Goal: Task Accomplishment & Management: Manage account settings

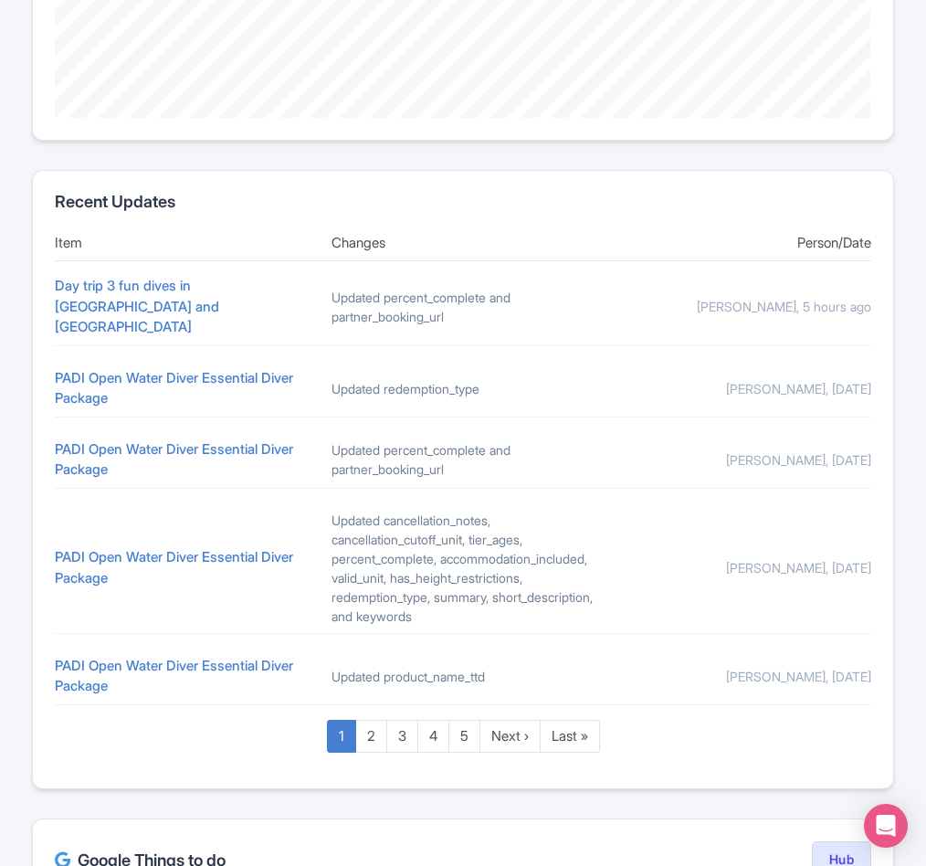
scroll to position [642, 0]
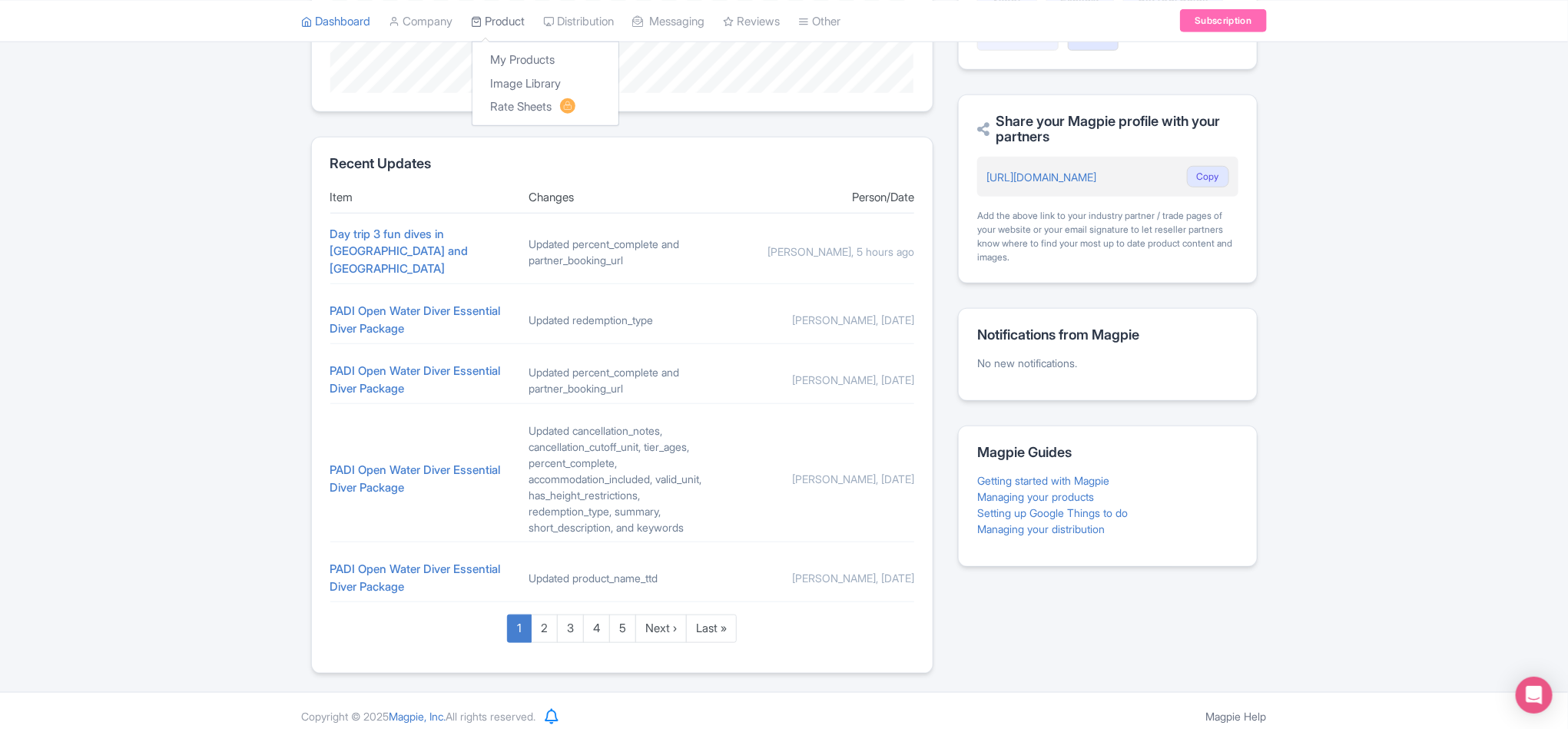
click at [508, 25] on link "Product" at bounding box center [499, 21] width 54 height 42
click at [512, 56] on link "My Products" at bounding box center [546, 61] width 146 height 24
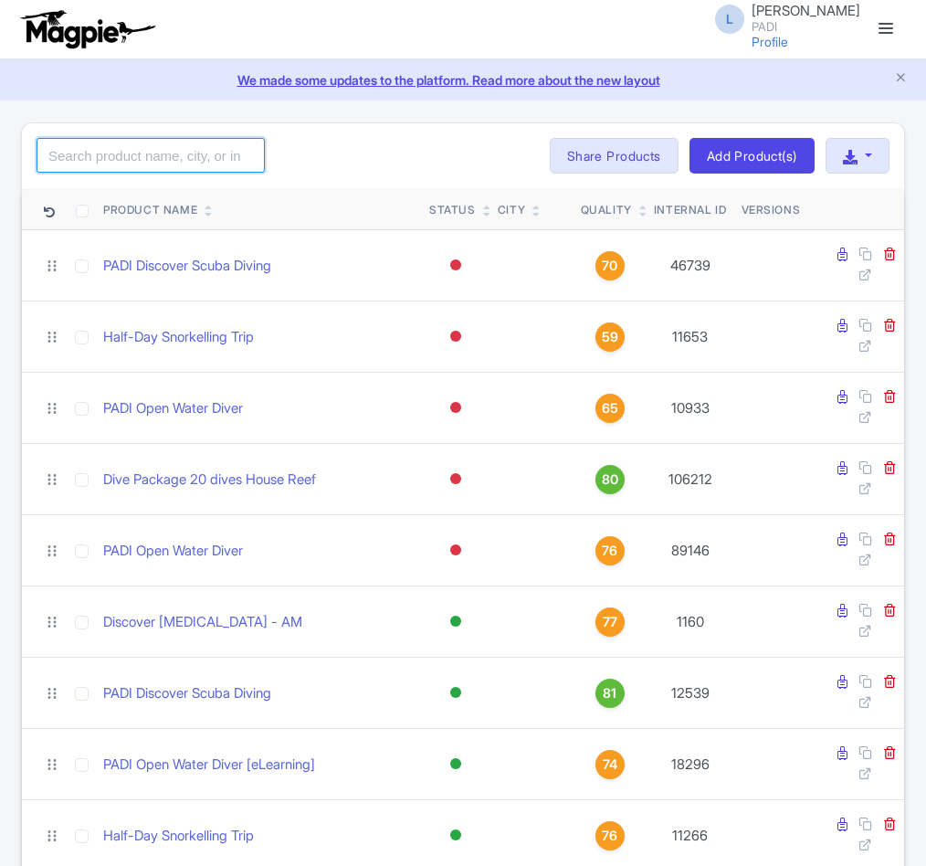
click at [99, 154] on input "search" at bounding box center [151, 155] width 228 height 35
paste input "79254"
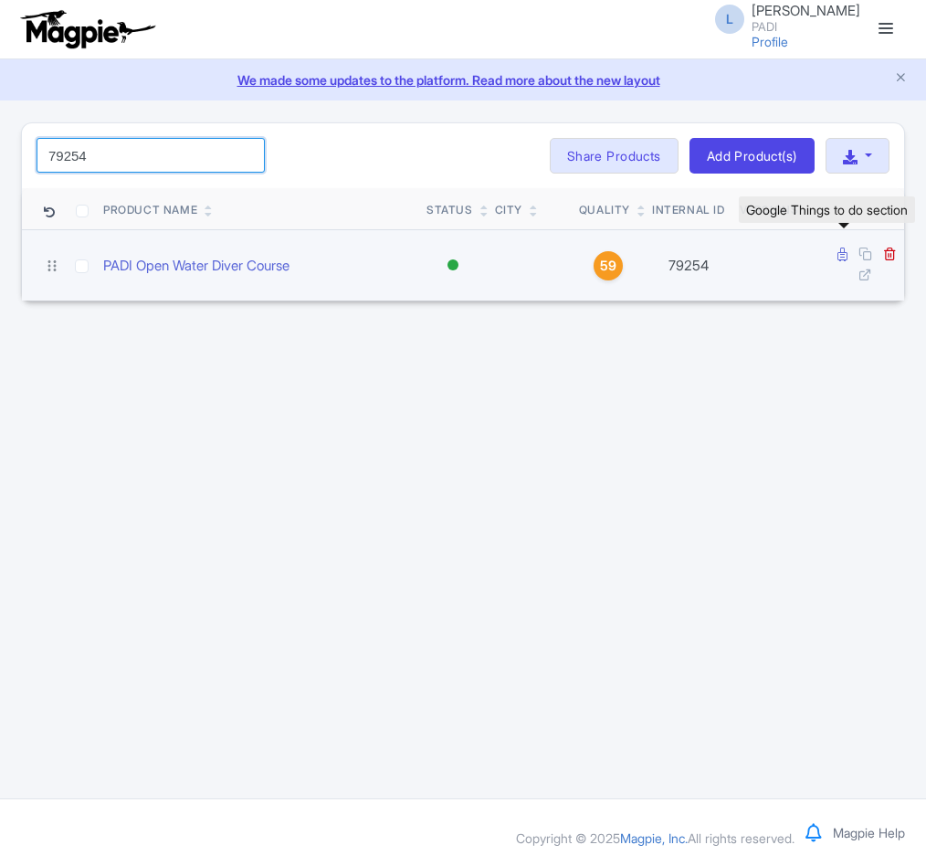
type input "79254"
click at [837, 255] on icon at bounding box center [842, 254] width 10 height 14
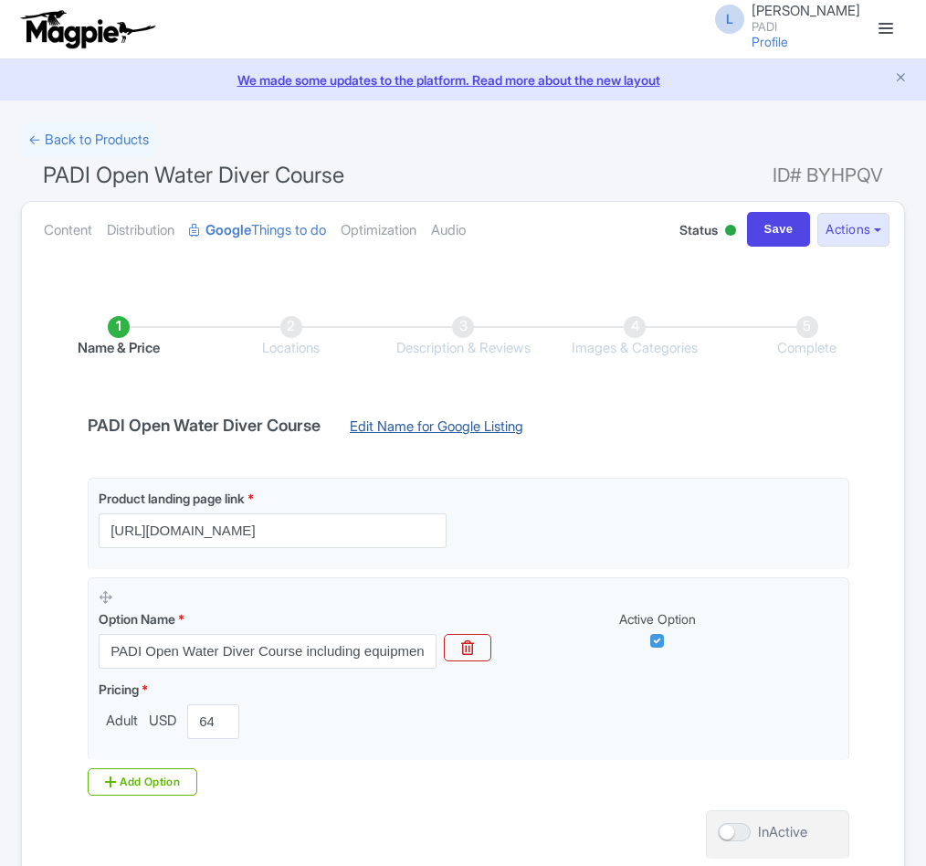
click at [386, 417] on link "Edit Name for Google Listing" at bounding box center [437, 430] width 210 height 29
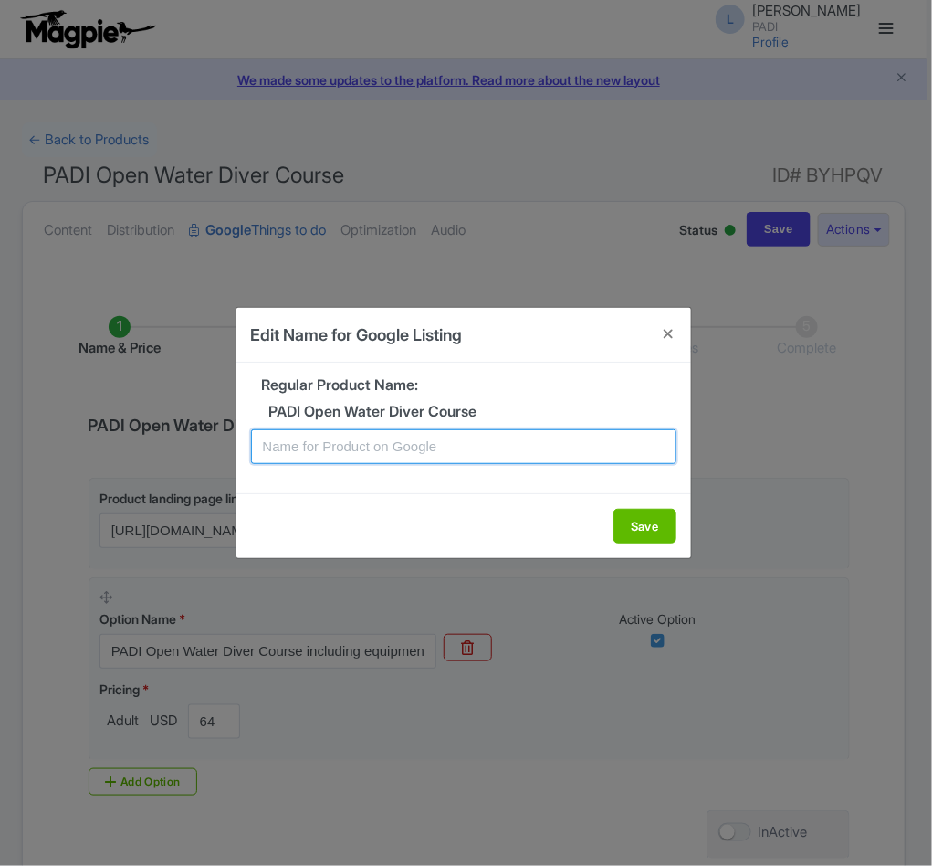
click at [441, 447] on input "text" at bounding box center [464, 446] width 426 height 35
paste input "Bonaire PADI Open Water Diving Lessons: Your First Step into a World of Fun"
type input "Bonaire PADI Open Water Diving Lessons: Your First Step into a World of Fun"
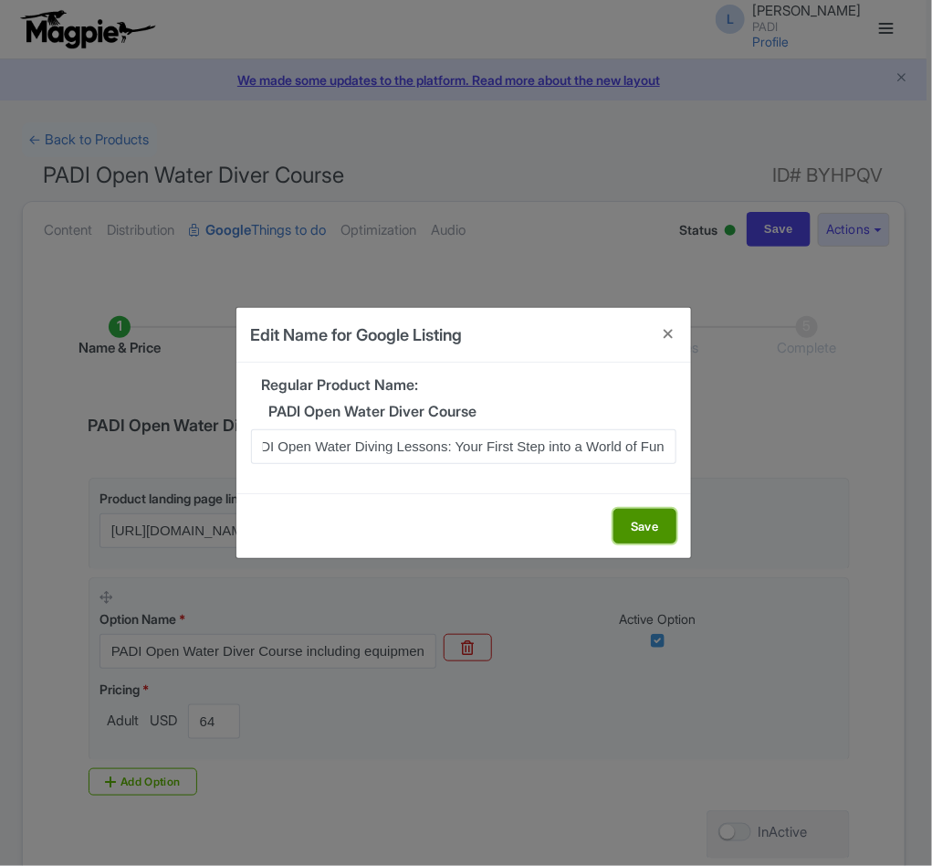
click at [661, 535] on button "Save" at bounding box center [645, 526] width 63 height 35
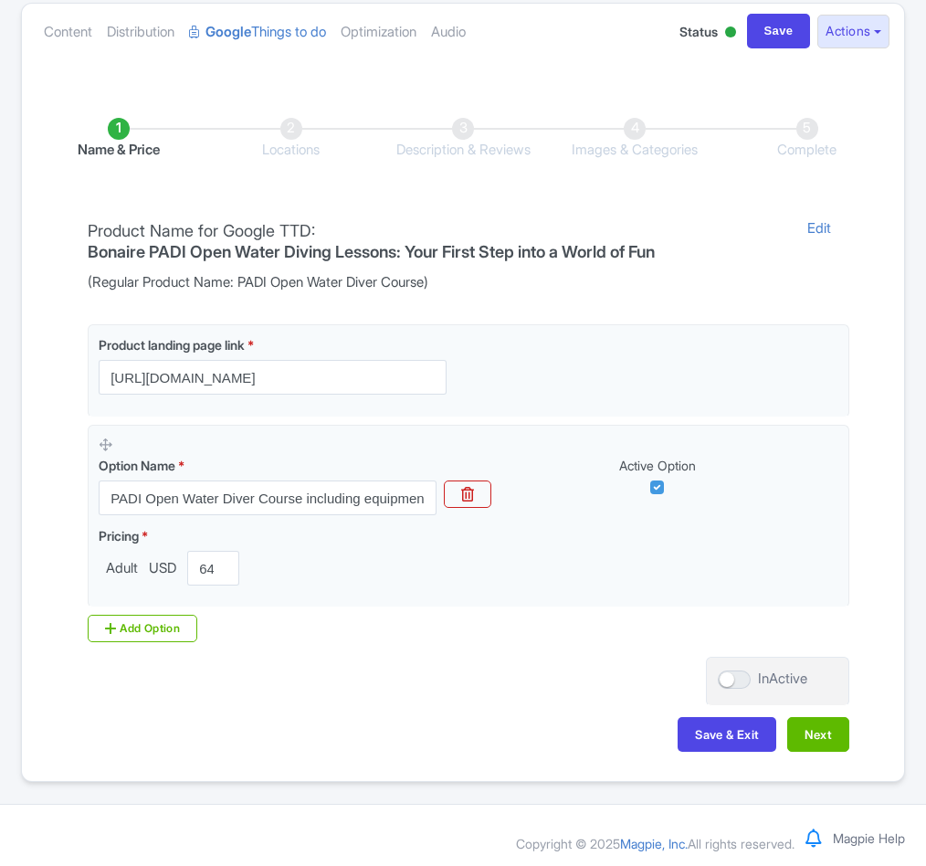
scroll to position [209, 0]
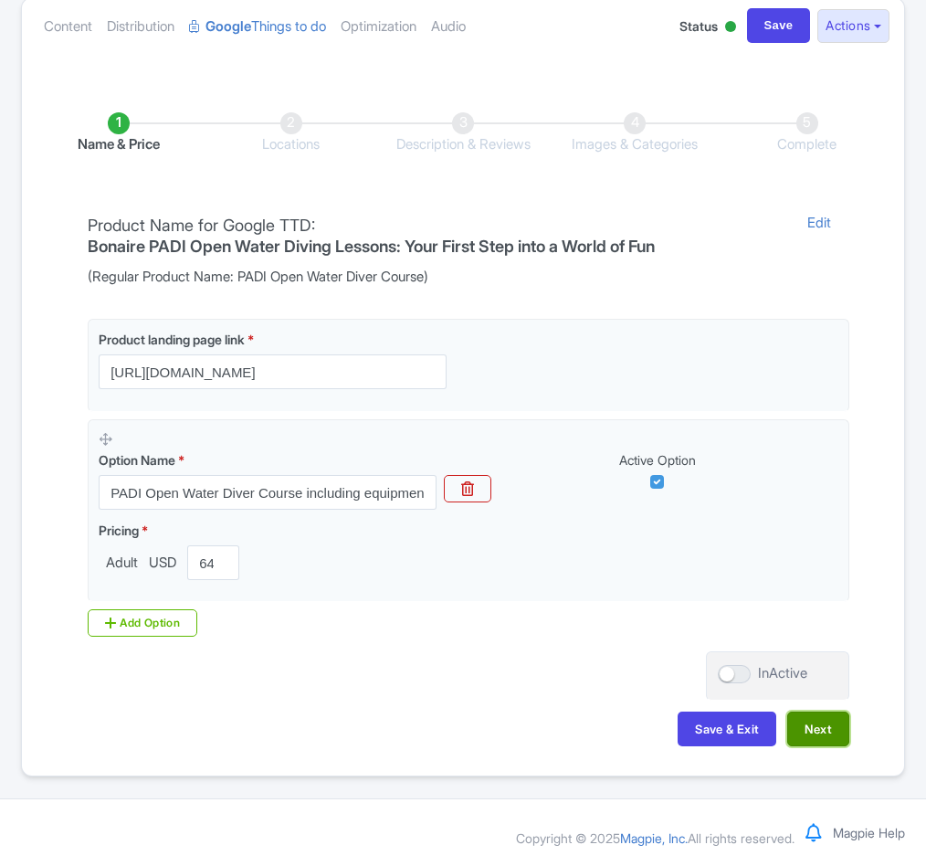
click at [816, 723] on button "Next" at bounding box center [818, 728] width 62 height 35
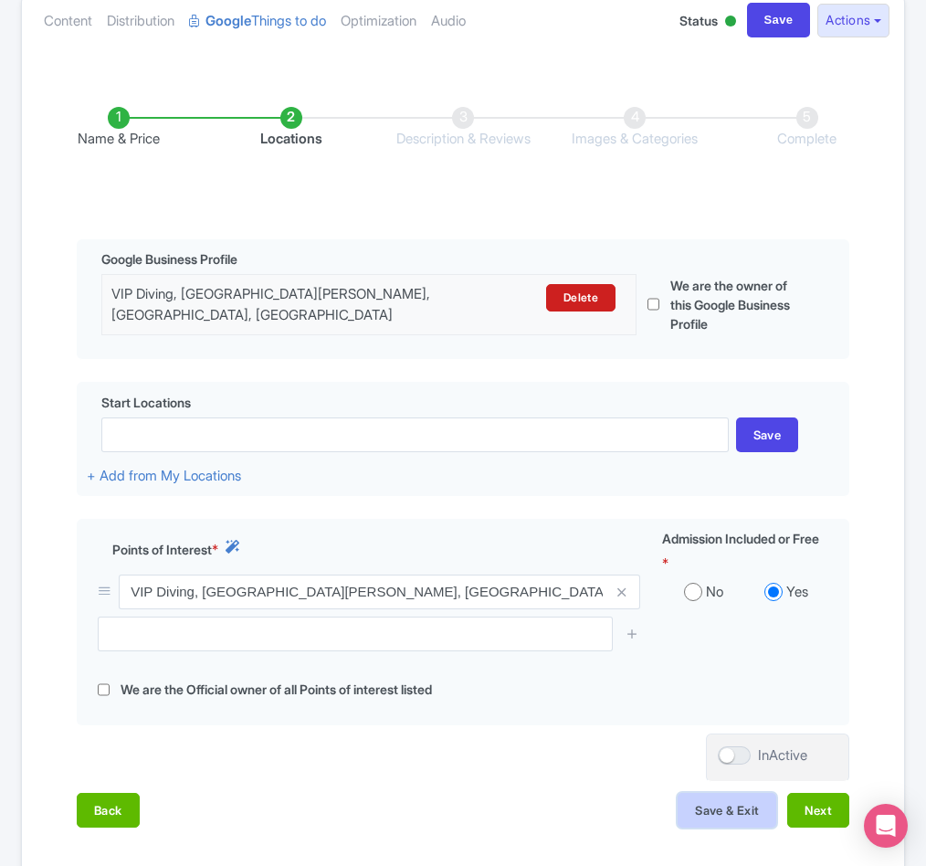
click at [688, 827] on button "Save & Exit" at bounding box center [727, 810] width 99 height 35
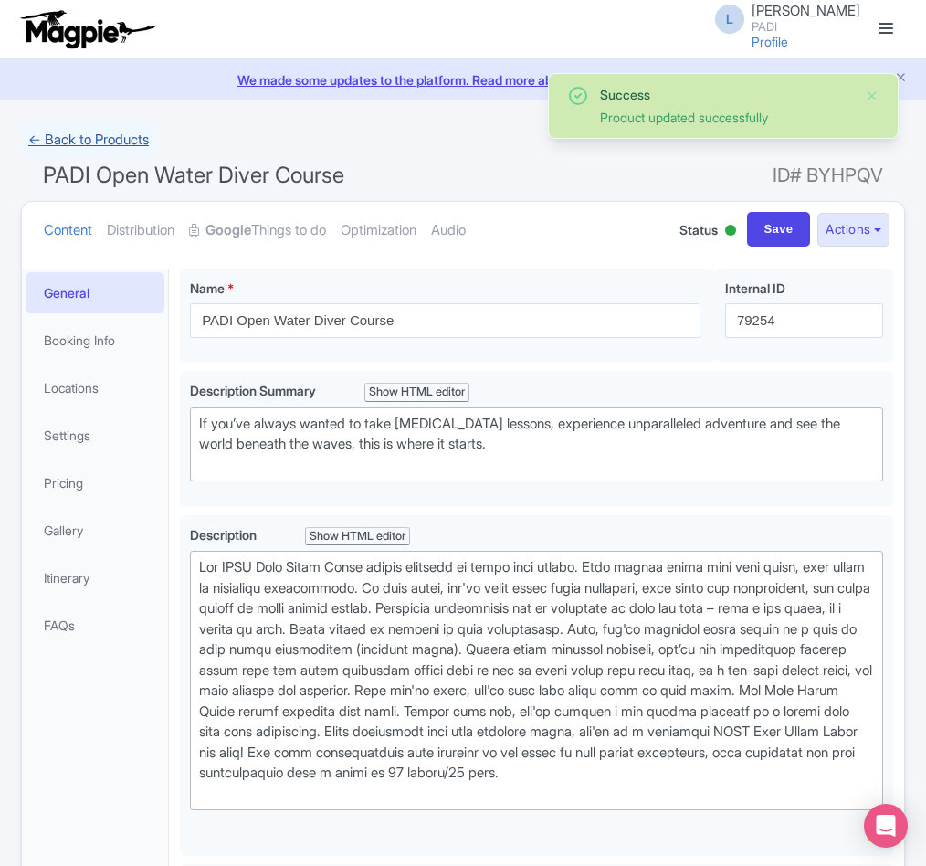
click at [151, 132] on link "← Back to Products" at bounding box center [88, 140] width 135 height 36
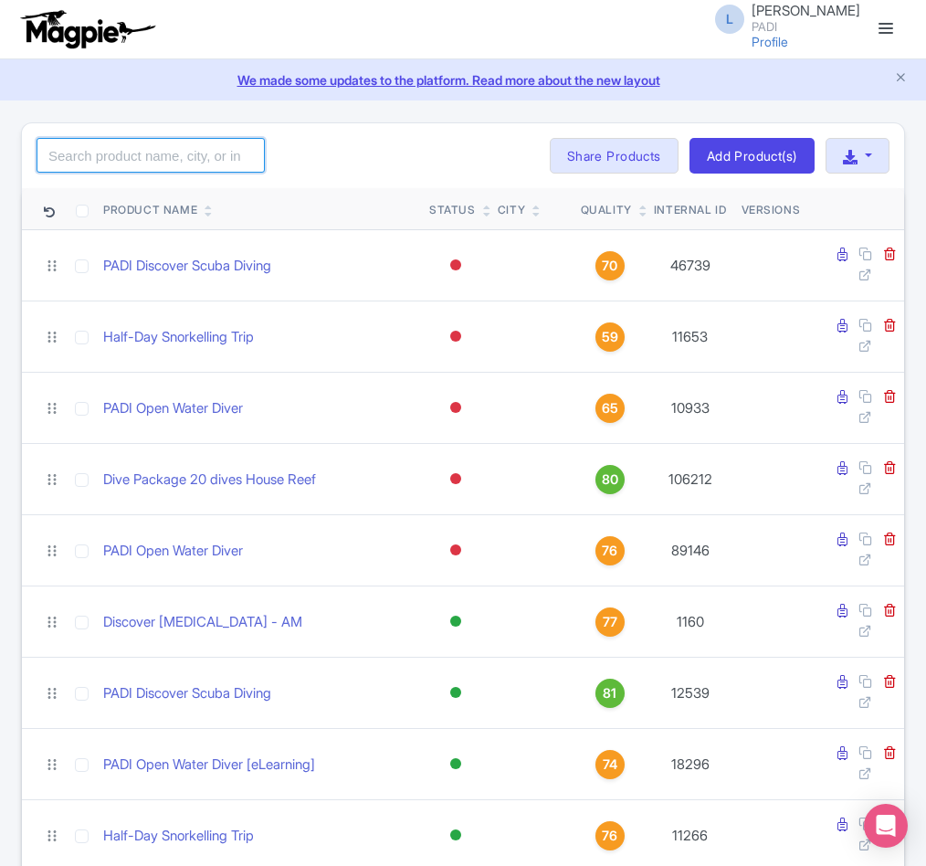
click at [145, 152] on input "search" at bounding box center [151, 155] width 228 height 35
paste input "99080"
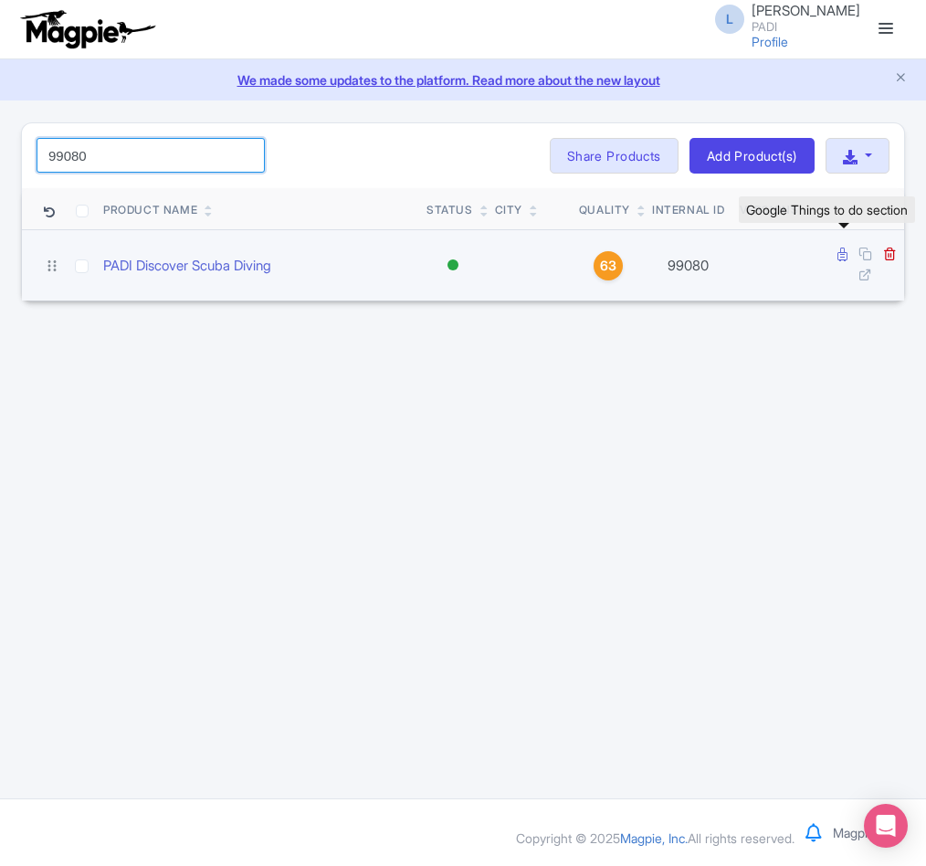
type input "99080"
click at [837, 258] on icon at bounding box center [842, 254] width 10 height 14
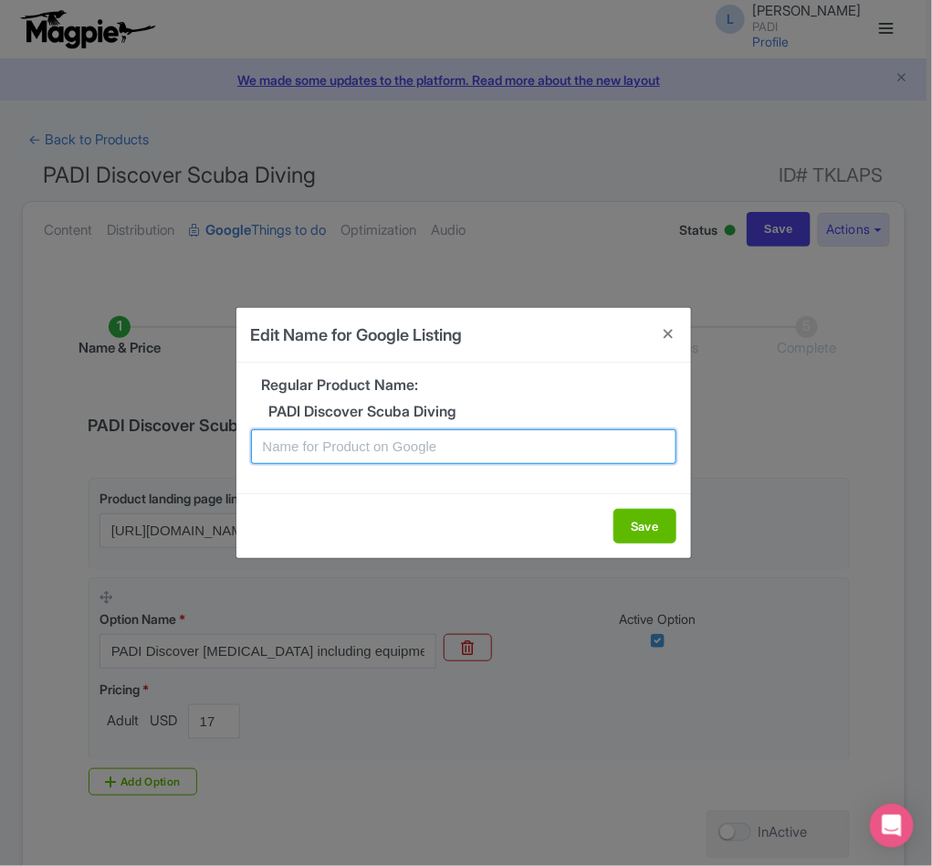
click at [409, 447] on input "text" at bounding box center [464, 446] width 426 height 35
paste input "Bonaire Scuba Experience – Introductory Dive for Beginners"
type input "Bonaire Scuba Experience – Introductory Dive for Beginners"
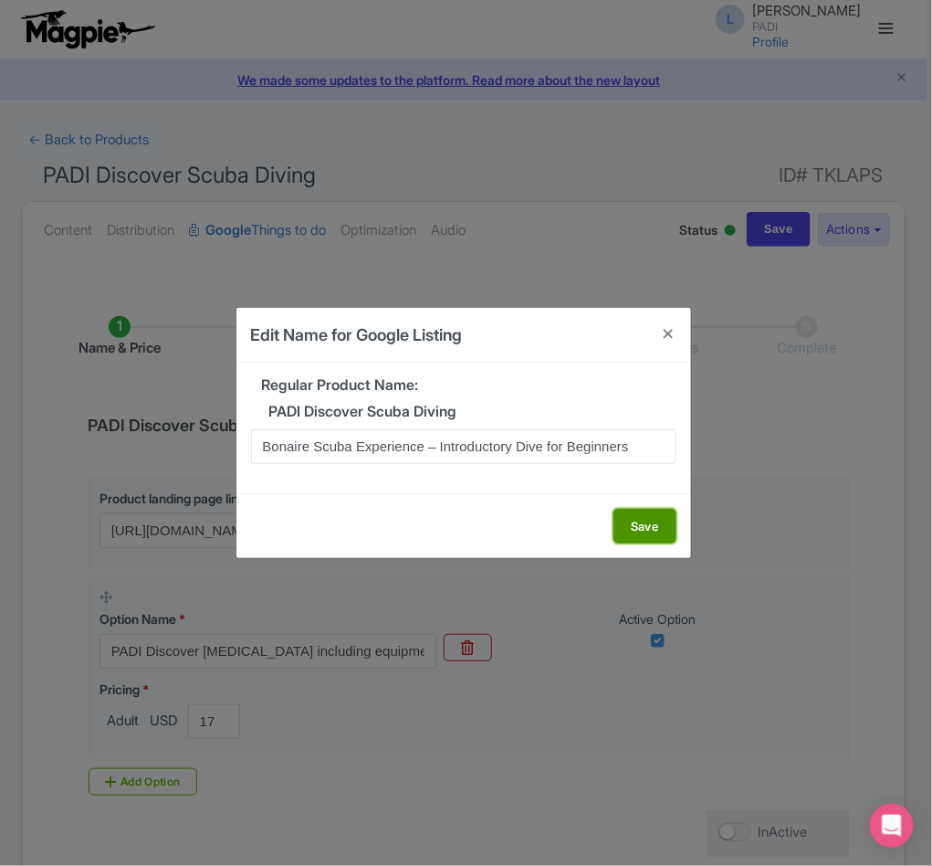
click at [625, 529] on button "Save" at bounding box center [645, 526] width 63 height 35
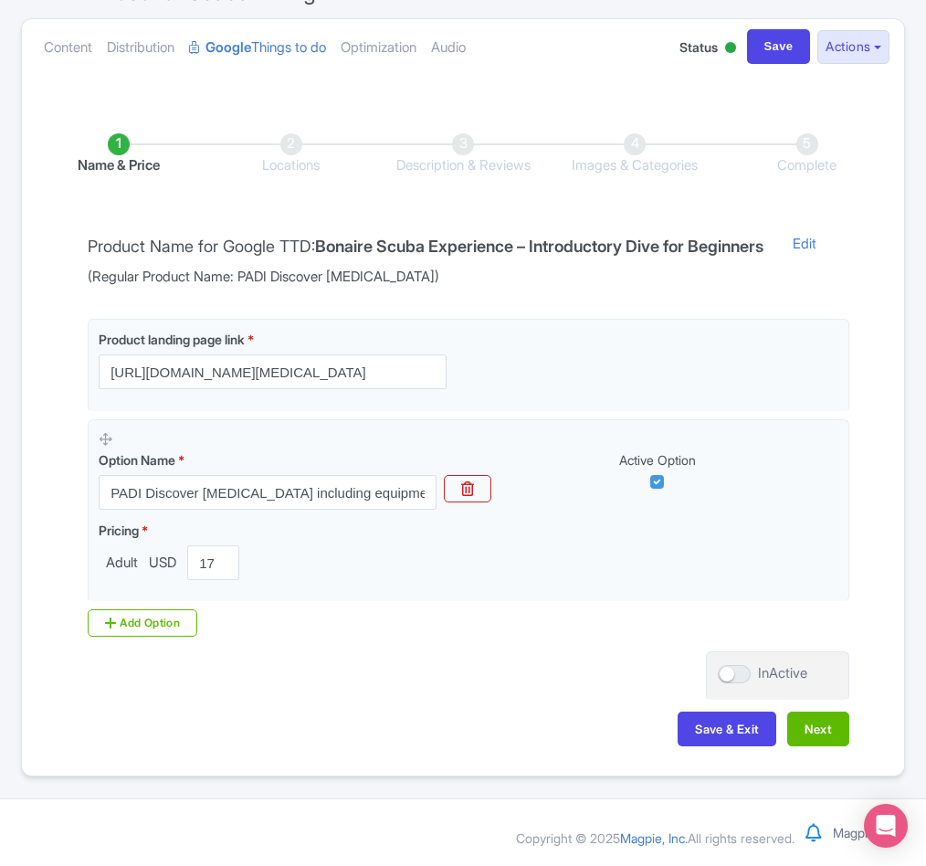
scroll to position [209, 0]
click at [814, 737] on button "Next" at bounding box center [818, 728] width 62 height 35
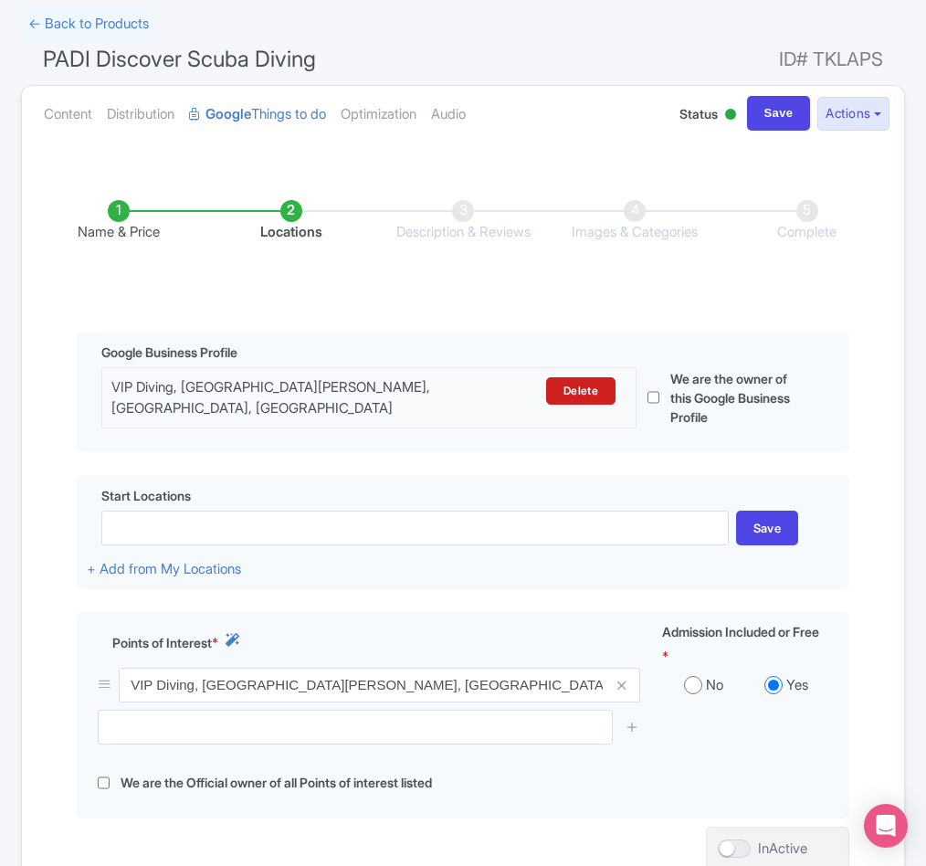
scroll to position [0, 0]
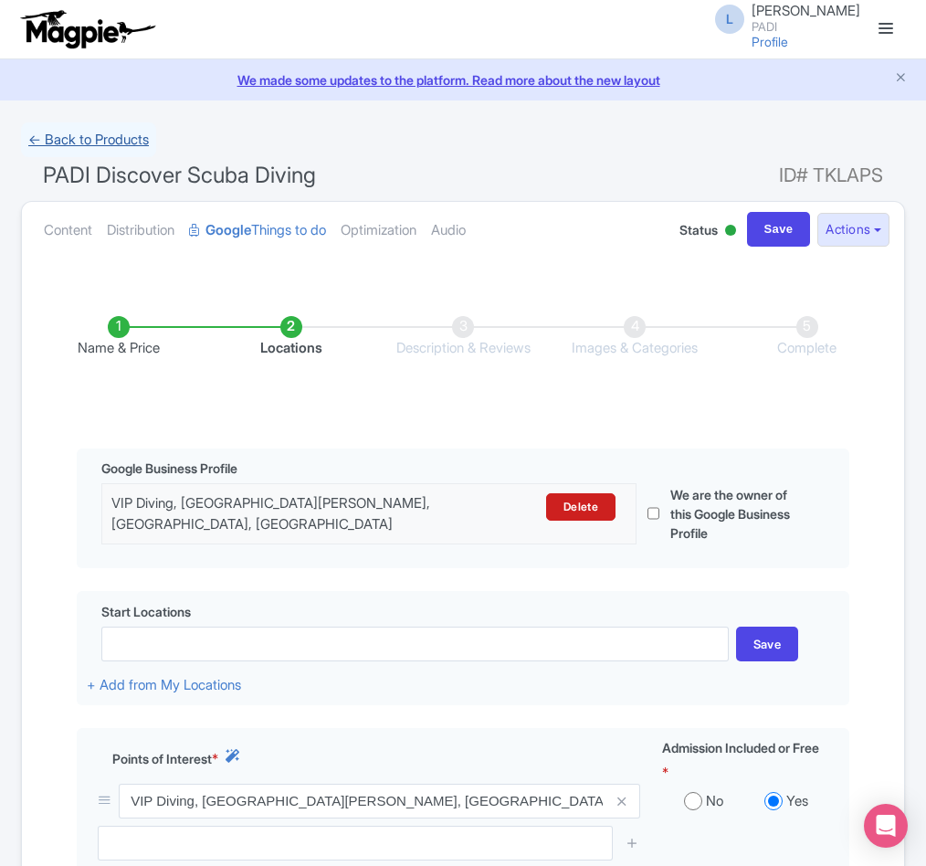
click at [58, 132] on link "← Back to Products" at bounding box center [88, 140] width 135 height 36
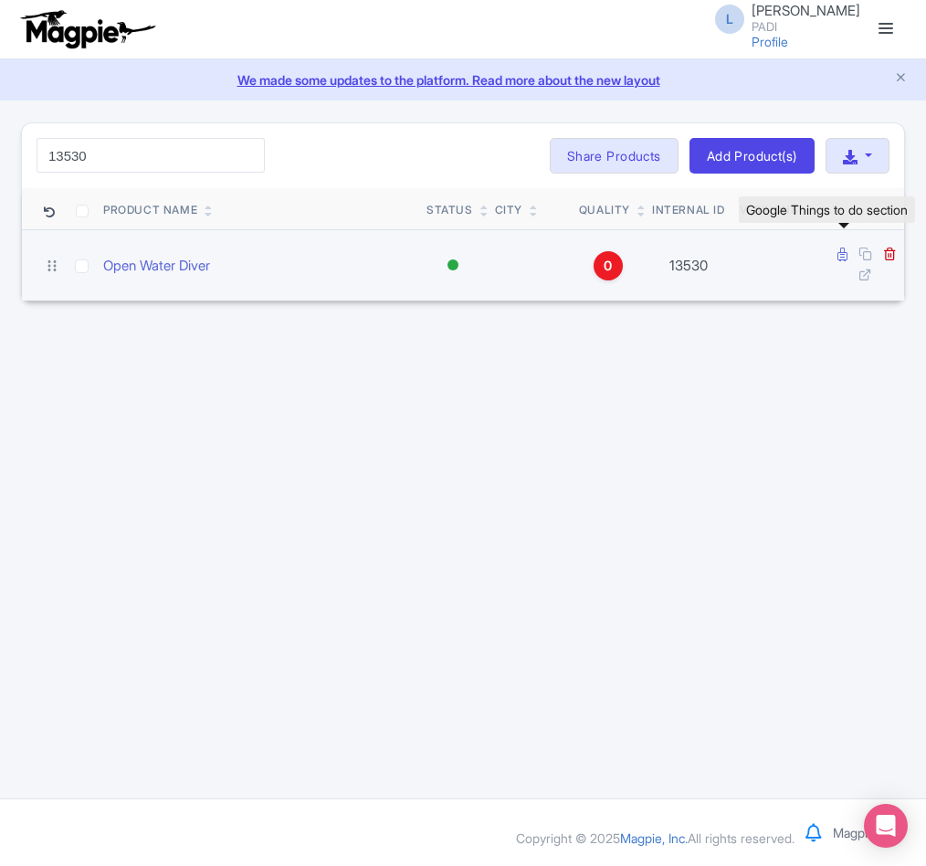
type input "13530"
click at [839, 258] on icon at bounding box center [842, 254] width 10 height 14
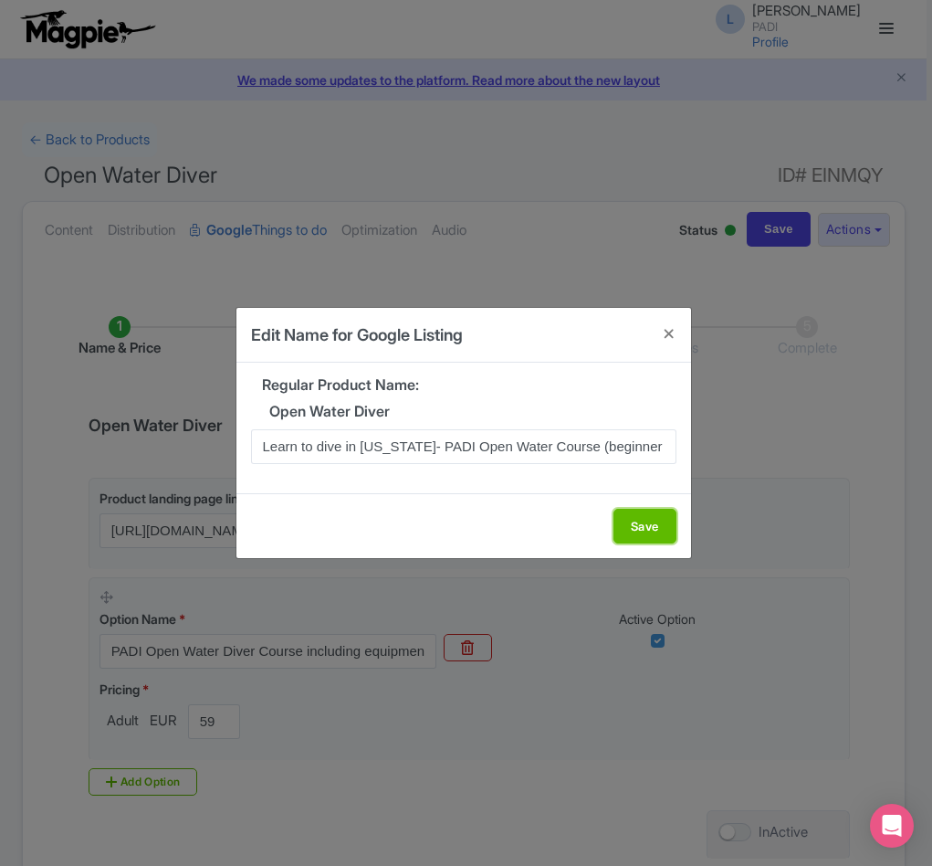
click at [666, 519] on button "Save" at bounding box center [645, 526] width 63 height 35
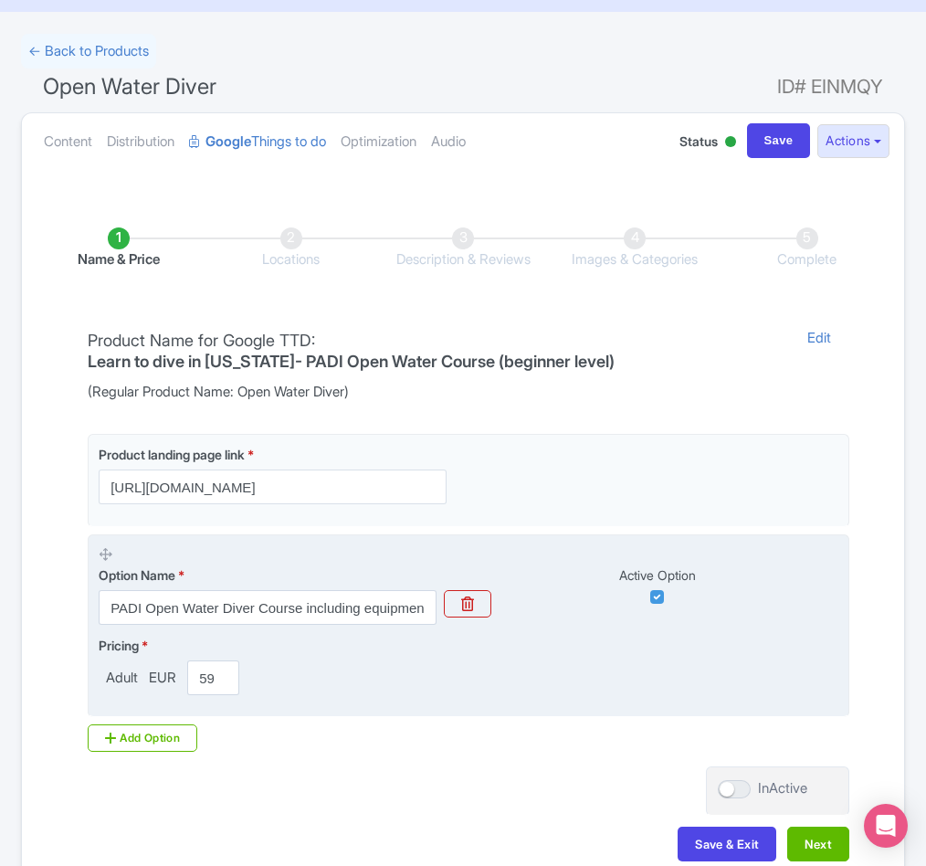
scroll to position [137, 0]
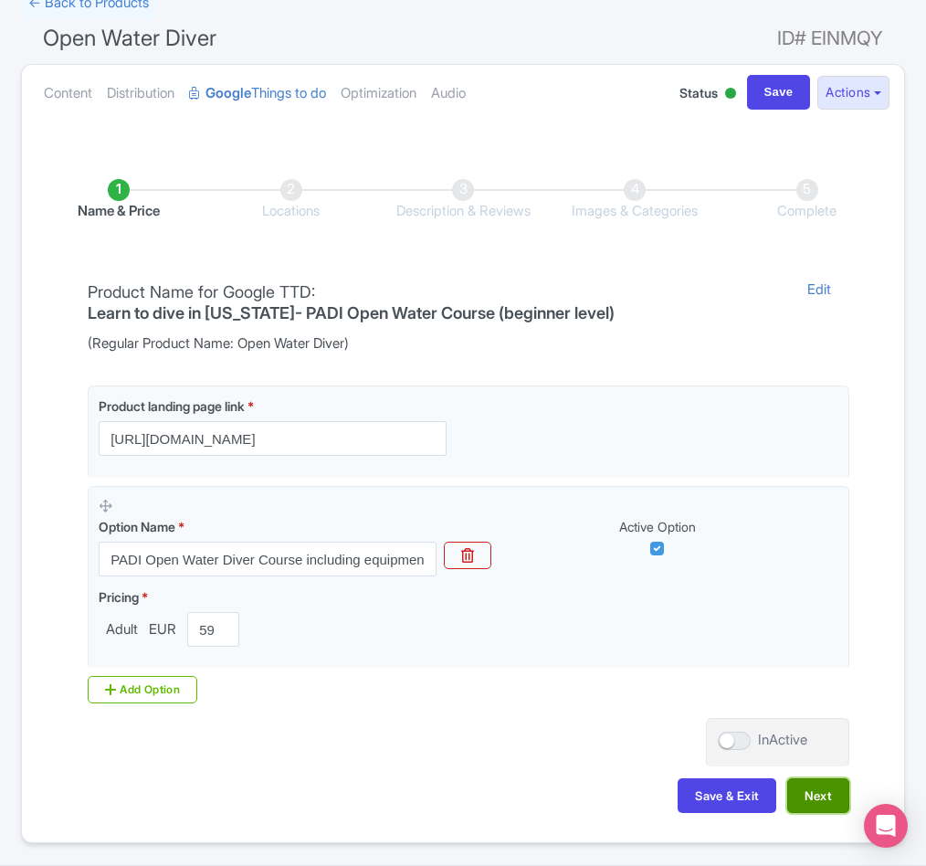
click at [828, 798] on button "Next" at bounding box center [818, 795] width 62 height 35
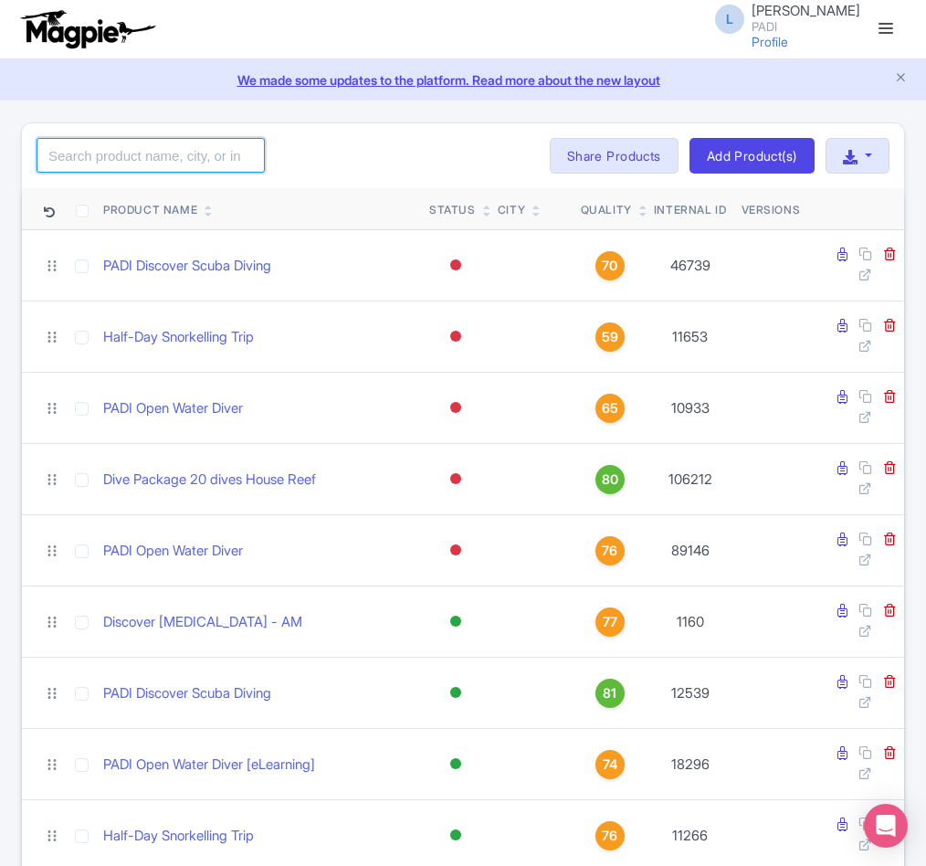
click at [206, 152] on input "search" at bounding box center [151, 155] width 228 height 35
type input "79254"
click button "Search" at bounding box center [0, 0] width 0 height 0
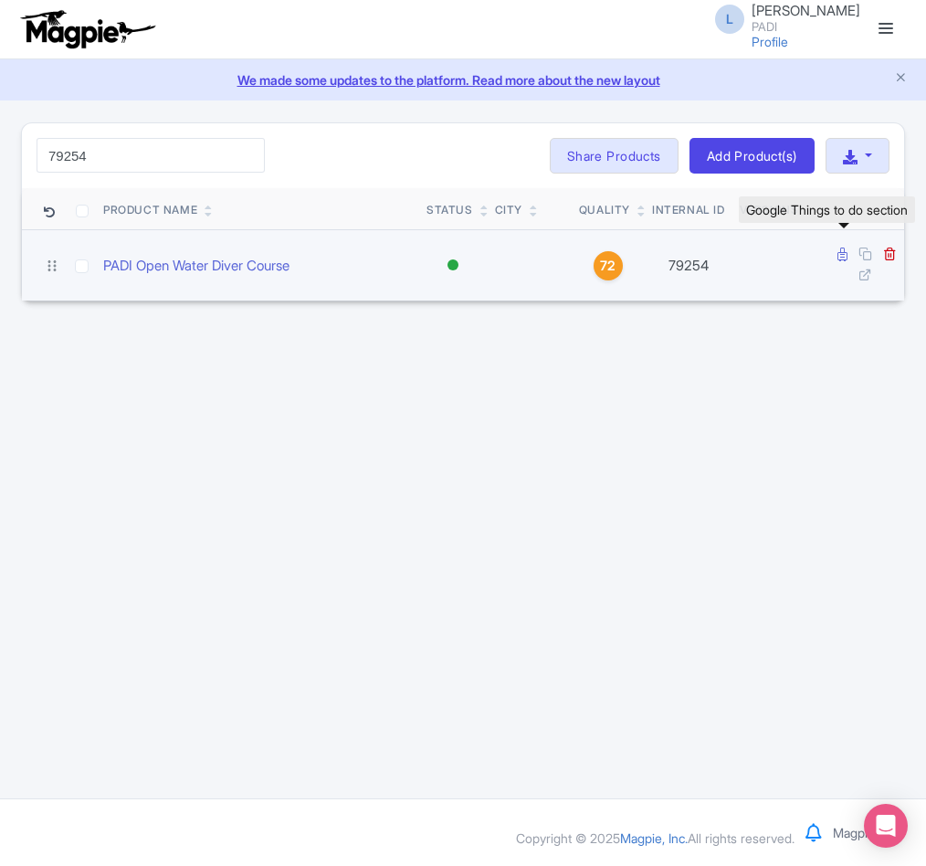
click at [837, 253] on icon at bounding box center [842, 254] width 10 height 14
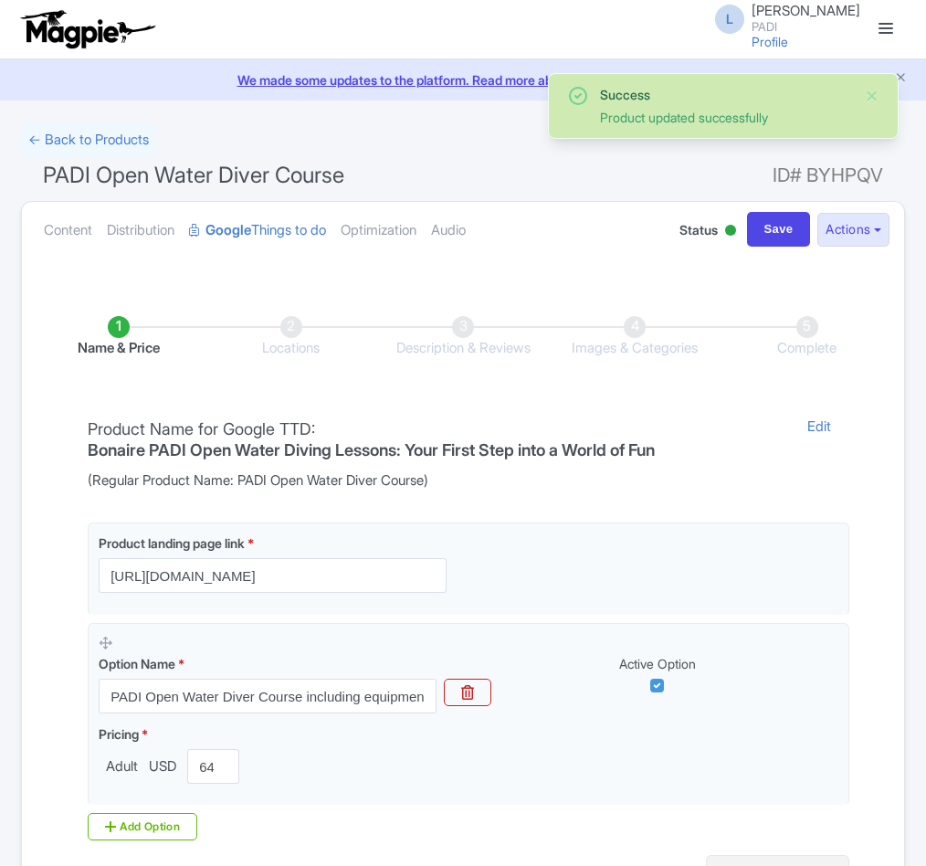
scroll to position [209, 0]
